Goal: Task Accomplishment & Management: Complete application form

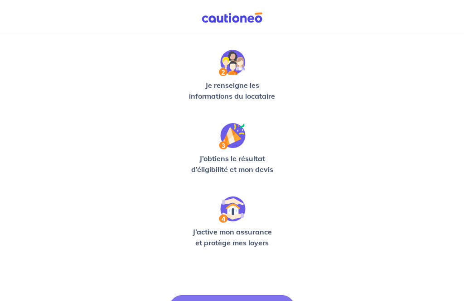
scroll to position [236, 0]
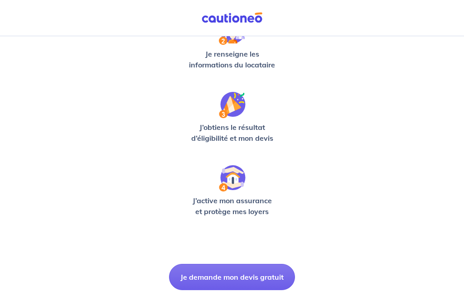
click at [206, 275] on button "Je demande mon devis gratuit" at bounding box center [232, 277] width 126 height 26
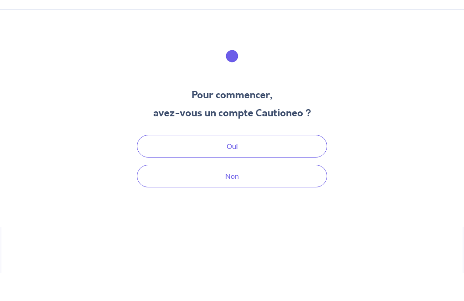
scroll to position [27, 0]
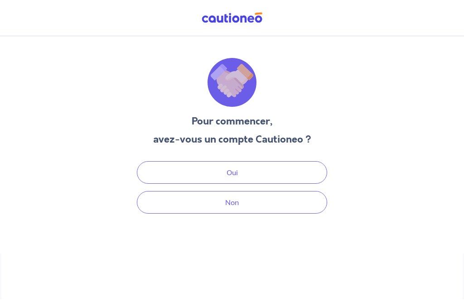
click at [309, 161] on button "Oui" at bounding box center [232, 172] width 190 height 23
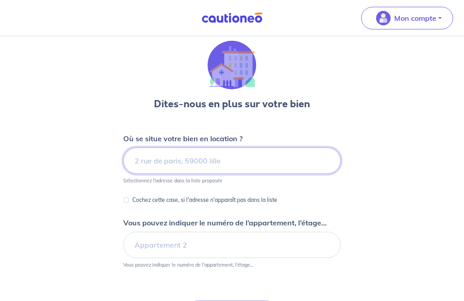
click at [303, 159] on input at bounding box center [231, 161] width 217 height 26
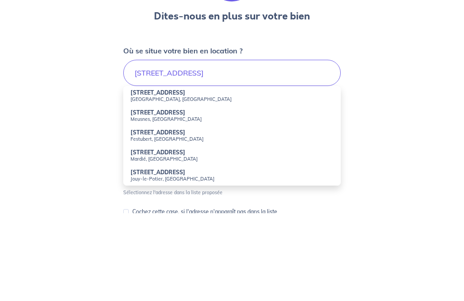
click at [138, 184] on small "Montreuil, France" at bounding box center [231, 187] width 203 height 6
type input "93 Rue des Caillots, Montreuil, France"
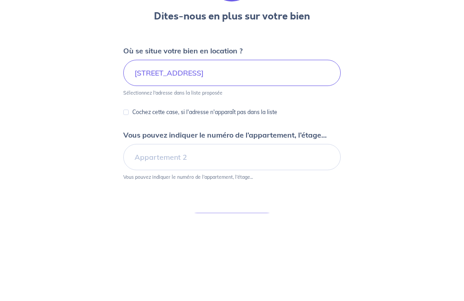
scroll to position [95, 0]
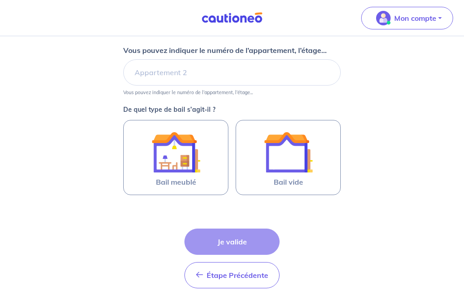
click at [174, 169] on img at bounding box center [175, 152] width 49 height 49
click at [0, 0] on input "Bail meublé" at bounding box center [0, 0] width 0 height 0
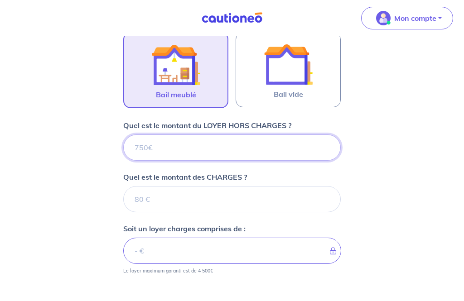
scroll to position [278, 0]
click at [144, 148] on input "Quel est le montant du LOYER HORS CHARGES ?" at bounding box center [231, 148] width 217 height 26
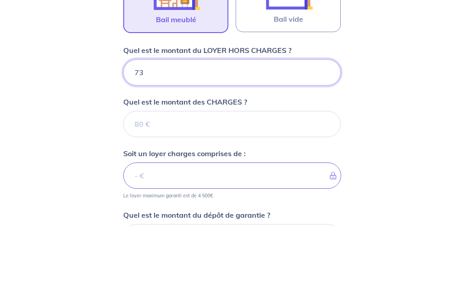
type input "730"
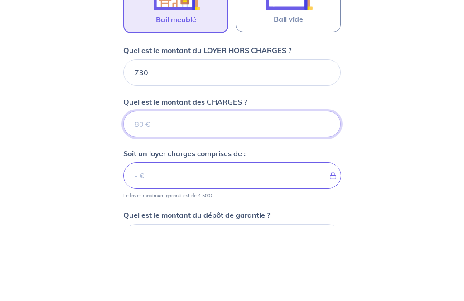
click at [142, 186] on input "Quel est le montant des CHARGES ?" at bounding box center [231, 199] width 217 height 26
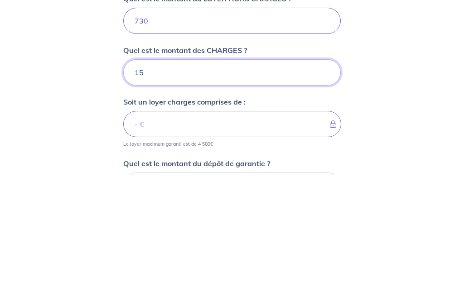
type input "150"
type input "880"
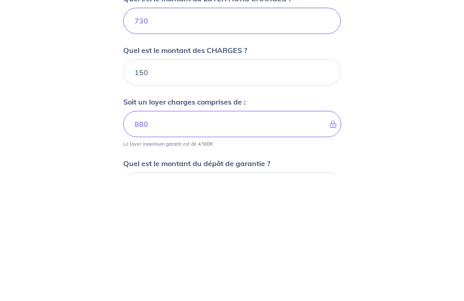
scroll to position [404, 0]
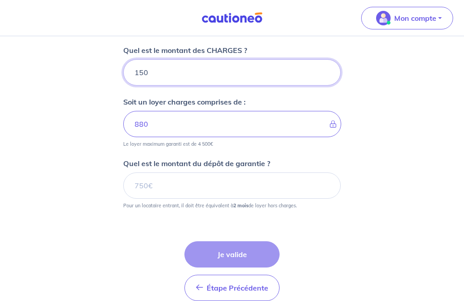
type input "150"
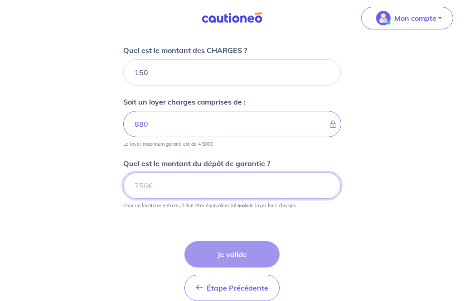
click at [142, 186] on input "Quel est le montant du dépôt de garantie ?" at bounding box center [231, 186] width 217 height 26
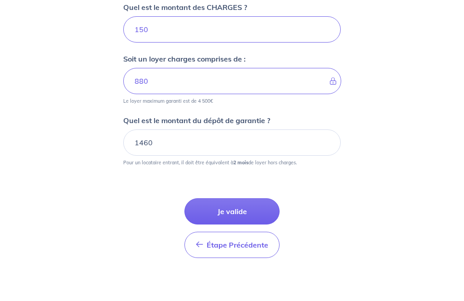
scroll to position [423, 0]
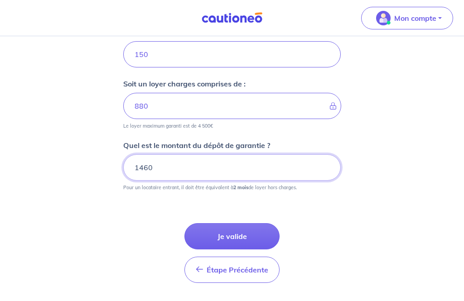
type input "1460"
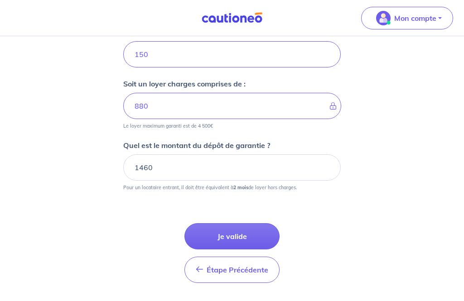
click at [260, 235] on button "Je valide" at bounding box center [231, 236] width 95 height 26
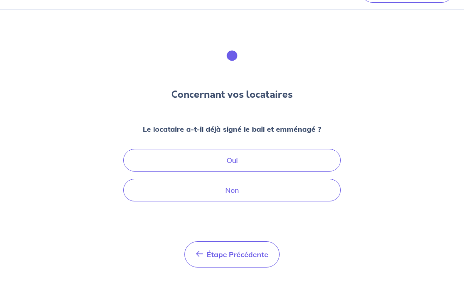
scroll to position [27, 0]
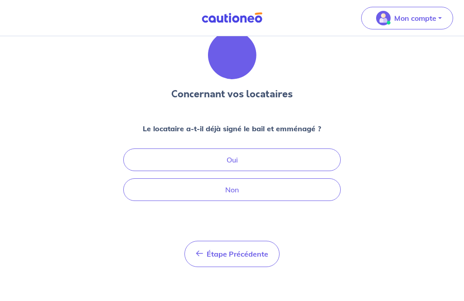
click at [305, 194] on button "Non" at bounding box center [231, 189] width 217 height 23
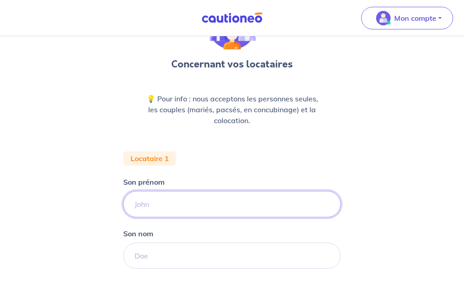
click at [142, 208] on input "Son prénom" at bounding box center [231, 205] width 217 height 26
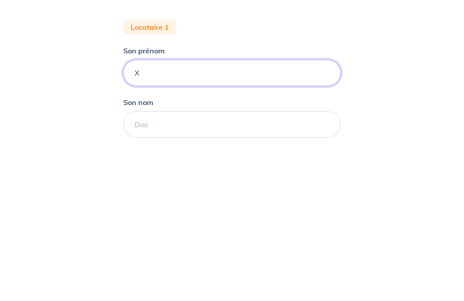
type input "X"
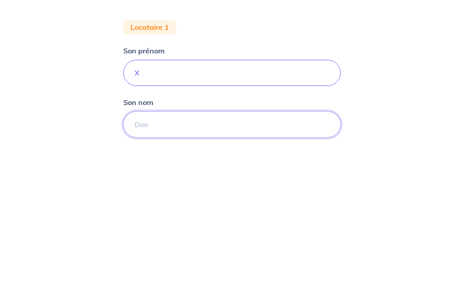
click at [148, 243] on input "Son nom" at bounding box center [231, 256] width 217 height 26
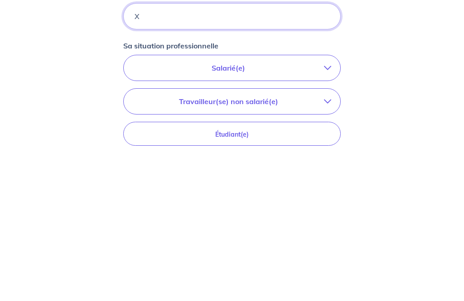
scroll to position [148, 0]
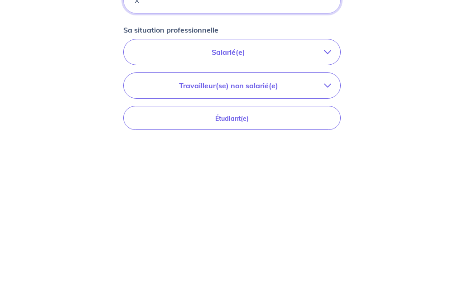
type input "X"
click at [293, 212] on p "Salarié(e)" at bounding box center [228, 217] width 191 height 11
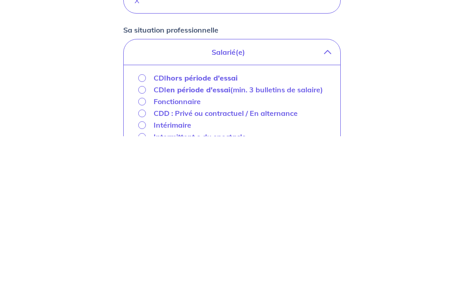
scroll to position [293, 0]
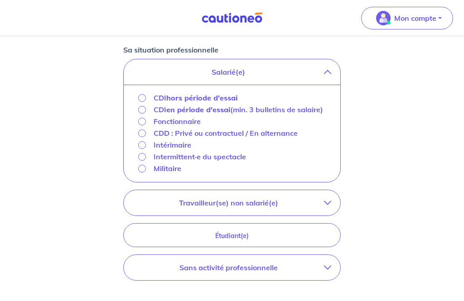
click at [220, 96] on strong "hors période d'essai" at bounding box center [201, 97] width 71 height 9
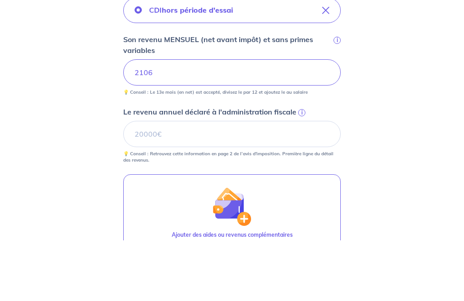
scroll to position [354, 0]
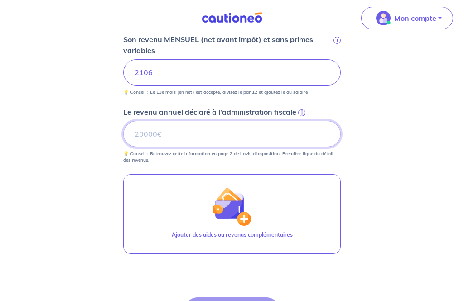
click at [260, 130] on input "Le revenu annuel déclaré à l'administration fiscale i" at bounding box center [231, 134] width 217 height 26
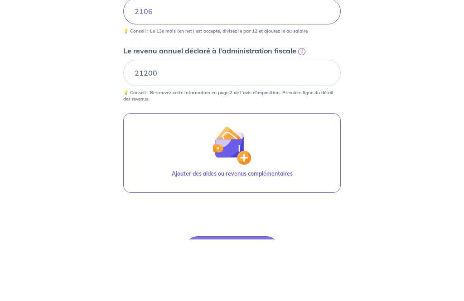
scroll to position [415, 0]
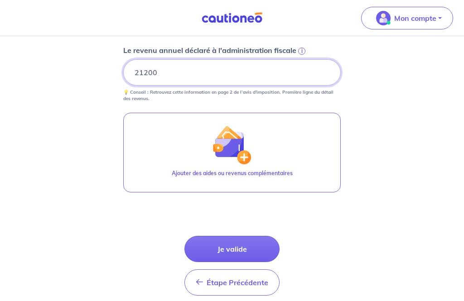
type input "21200"
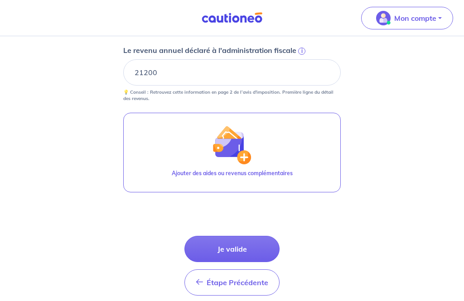
click at [252, 245] on button "Je valide" at bounding box center [231, 249] width 95 height 26
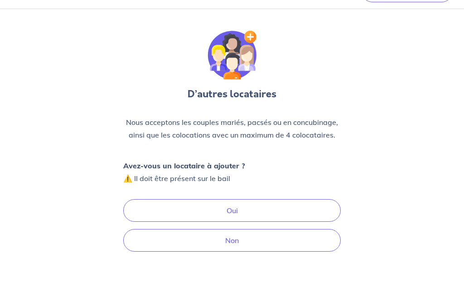
scroll to position [28, 0]
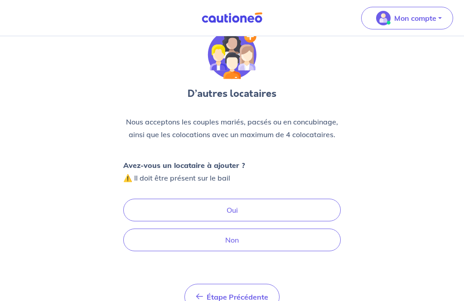
click at [277, 240] on button "Non" at bounding box center [231, 240] width 217 height 23
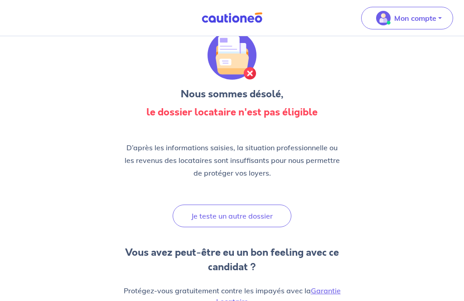
click at [257, 217] on button "Je teste un autre dossier" at bounding box center [232, 216] width 119 height 23
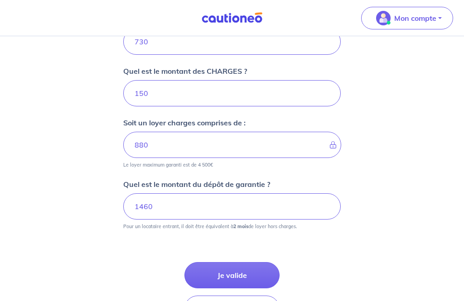
scroll to position [412, 0]
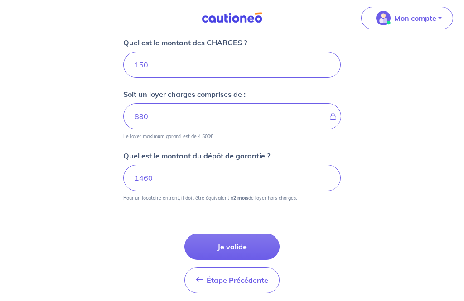
click at [239, 246] on button "Je valide" at bounding box center [231, 247] width 95 height 26
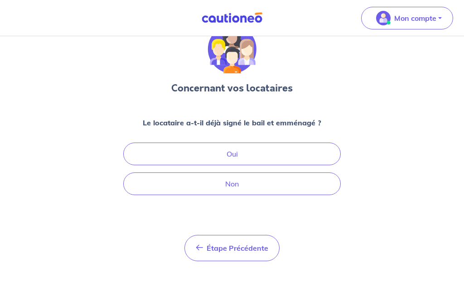
scroll to position [33, 0]
click at [274, 186] on button "Non" at bounding box center [231, 184] width 217 height 23
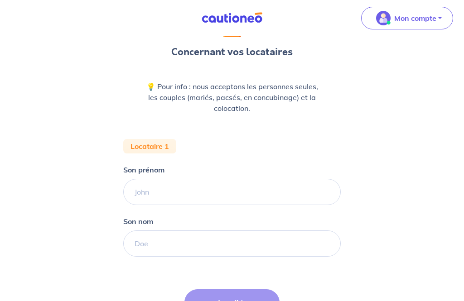
scroll to position [82, 0]
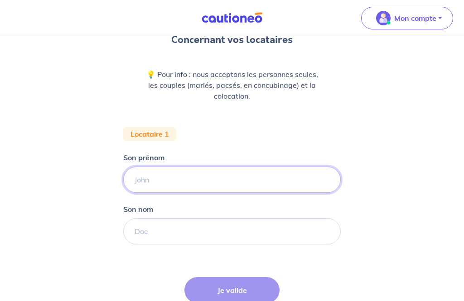
click at [278, 176] on input "Son prénom" at bounding box center [231, 180] width 217 height 26
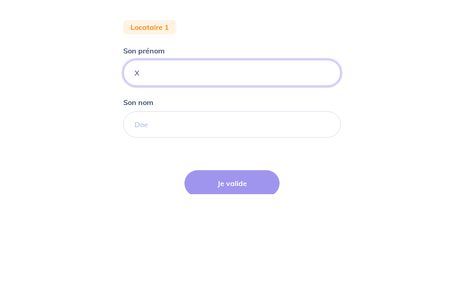
type input "X"
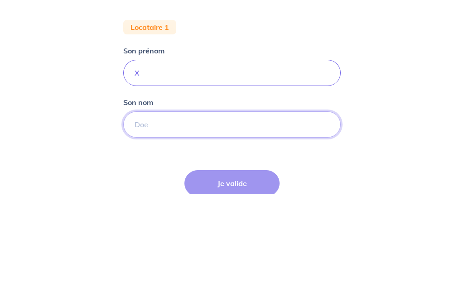
click at [290, 218] on input "Son nom" at bounding box center [231, 231] width 217 height 26
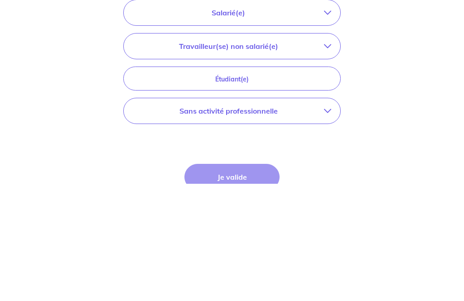
scroll to position [235, 0]
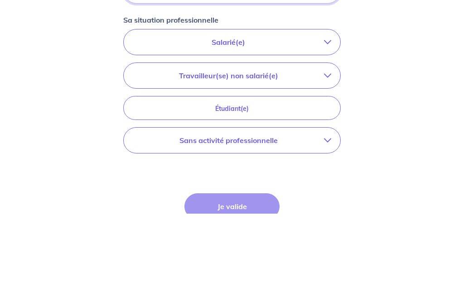
type input "X"
click at [325, 126] on icon "button" at bounding box center [327, 129] width 7 height 7
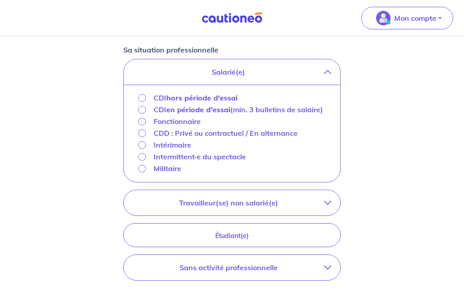
click at [145, 125] on input "Fonctionnaire" at bounding box center [142, 122] width 8 height 8
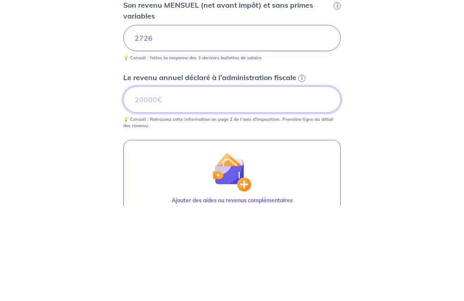
click at [279, 182] on input "Le revenu annuel déclaré à l'administration fiscale i" at bounding box center [231, 195] width 217 height 26
type input "0"
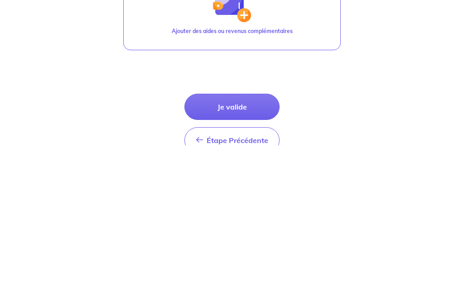
click at [258, 250] on button "Je valide" at bounding box center [231, 263] width 95 height 26
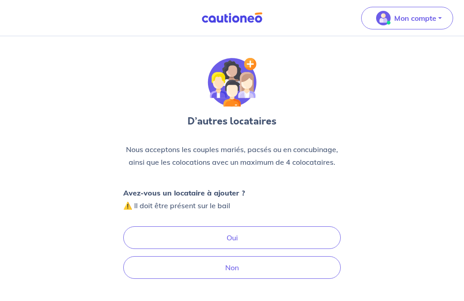
click at [231, 266] on button "Non" at bounding box center [231, 267] width 217 height 23
